Goal: Task Accomplishment & Management: Use online tool/utility

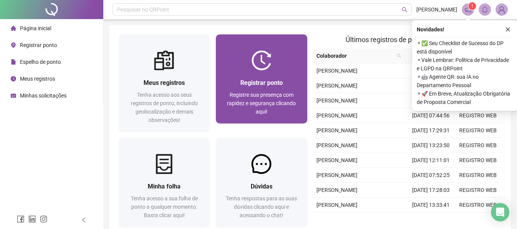
click at [275, 84] on span "Registrar ponto" at bounding box center [261, 82] width 42 height 7
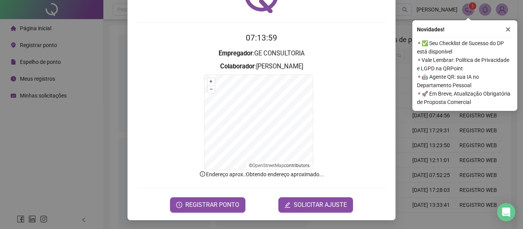
scroll to position [51, 0]
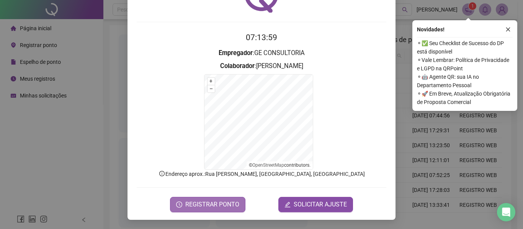
click at [221, 204] on span "REGISTRAR PONTO" at bounding box center [212, 204] width 54 height 9
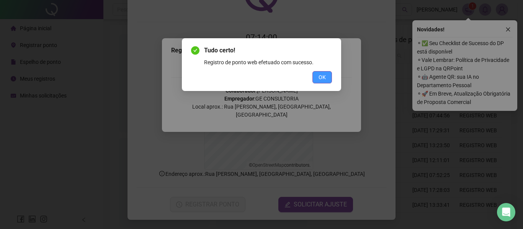
click at [321, 78] on span "OK" at bounding box center [321, 77] width 7 height 8
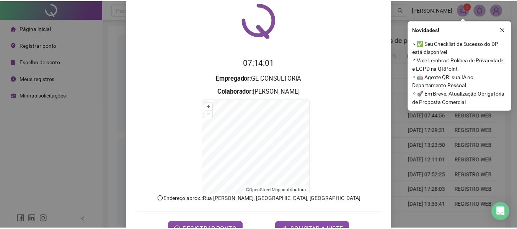
scroll to position [0, 0]
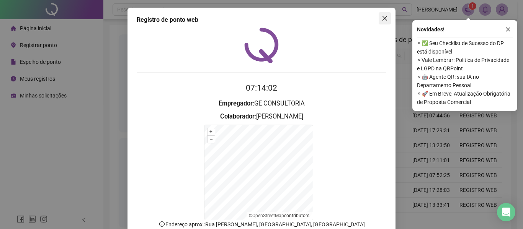
click at [383, 17] on icon "close" at bounding box center [385, 18] width 6 height 6
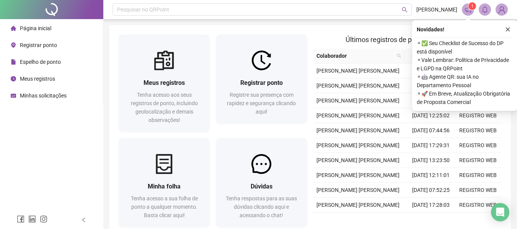
click at [55, 27] on li "Página inicial" at bounding box center [52, 28] width 100 height 15
click at [501, 28] on div "Novidades !" at bounding box center [465, 29] width 96 height 9
click at [504, 28] on button "button" at bounding box center [507, 29] width 9 height 9
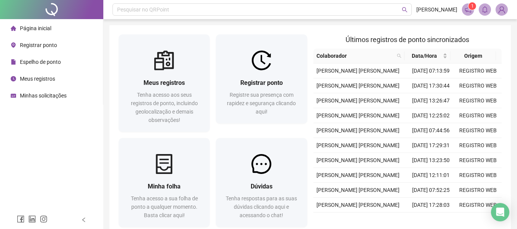
drag, startPoint x: 59, startPoint y: 60, endPoint x: 104, endPoint y: 63, distance: 44.4
click at [59, 60] on span "Espelho de ponto" at bounding box center [40, 62] width 41 height 6
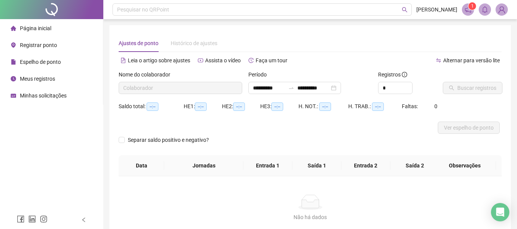
type input "**********"
click at [460, 90] on span "Buscar registros" at bounding box center [476, 88] width 39 height 8
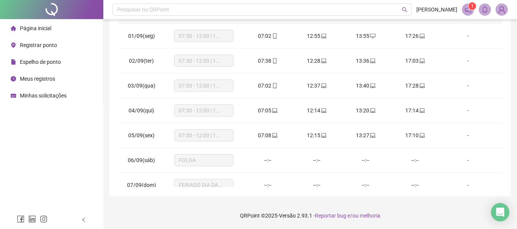
click at [57, 24] on li "Página inicial" at bounding box center [52, 28] width 100 height 15
